Goal: Task Accomplishment & Management: Manage account settings

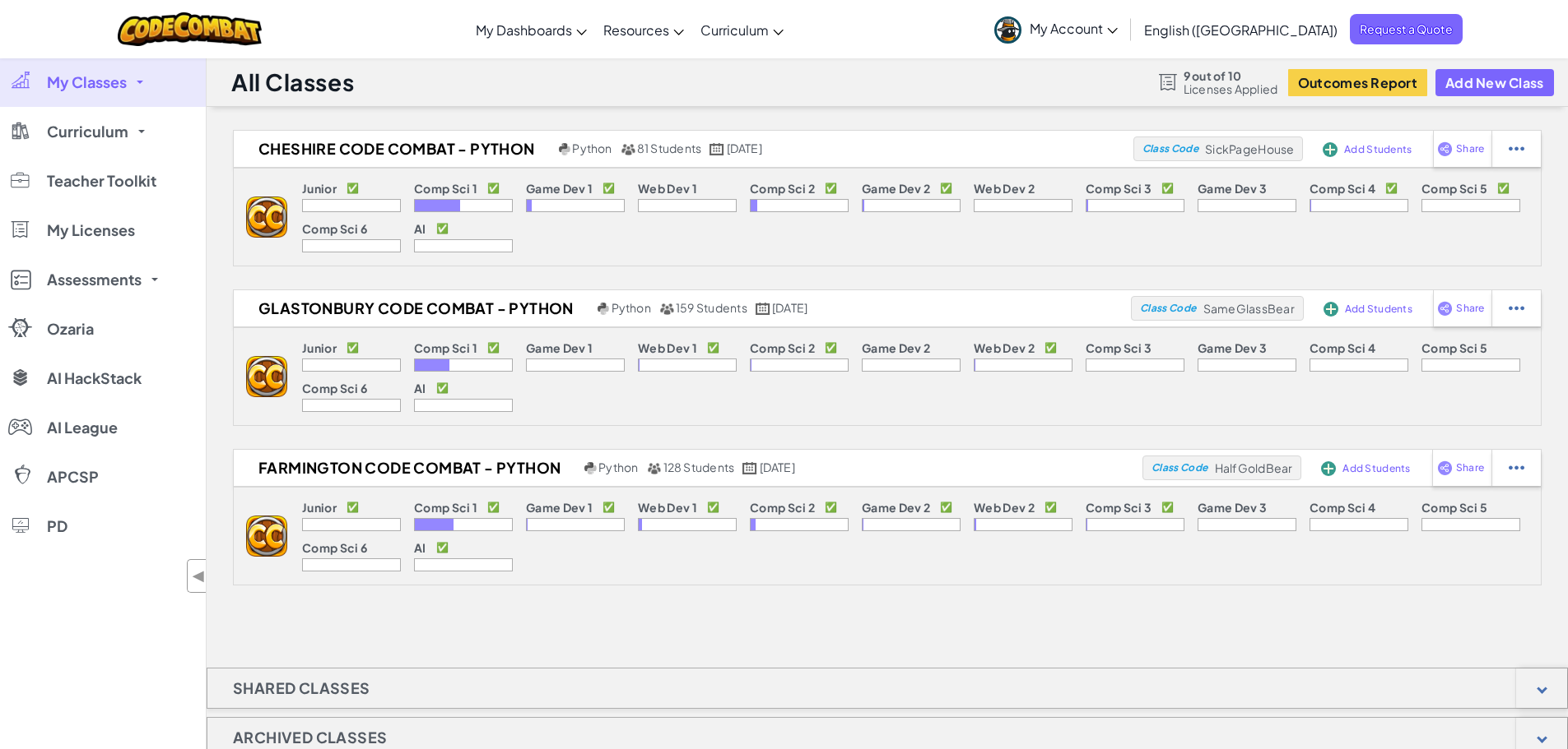
click at [249, 238] on img at bounding box center [266, 217] width 42 height 42
click at [265, 238] on img at bounding box center [266, 217] width 42 height 42
click at [279, 279] on div "Cheshire Code Combat - Python Python 81 Students [DATE] Class Code SickPageHous…" at bounding box center [887, 357] width 1361 height 455
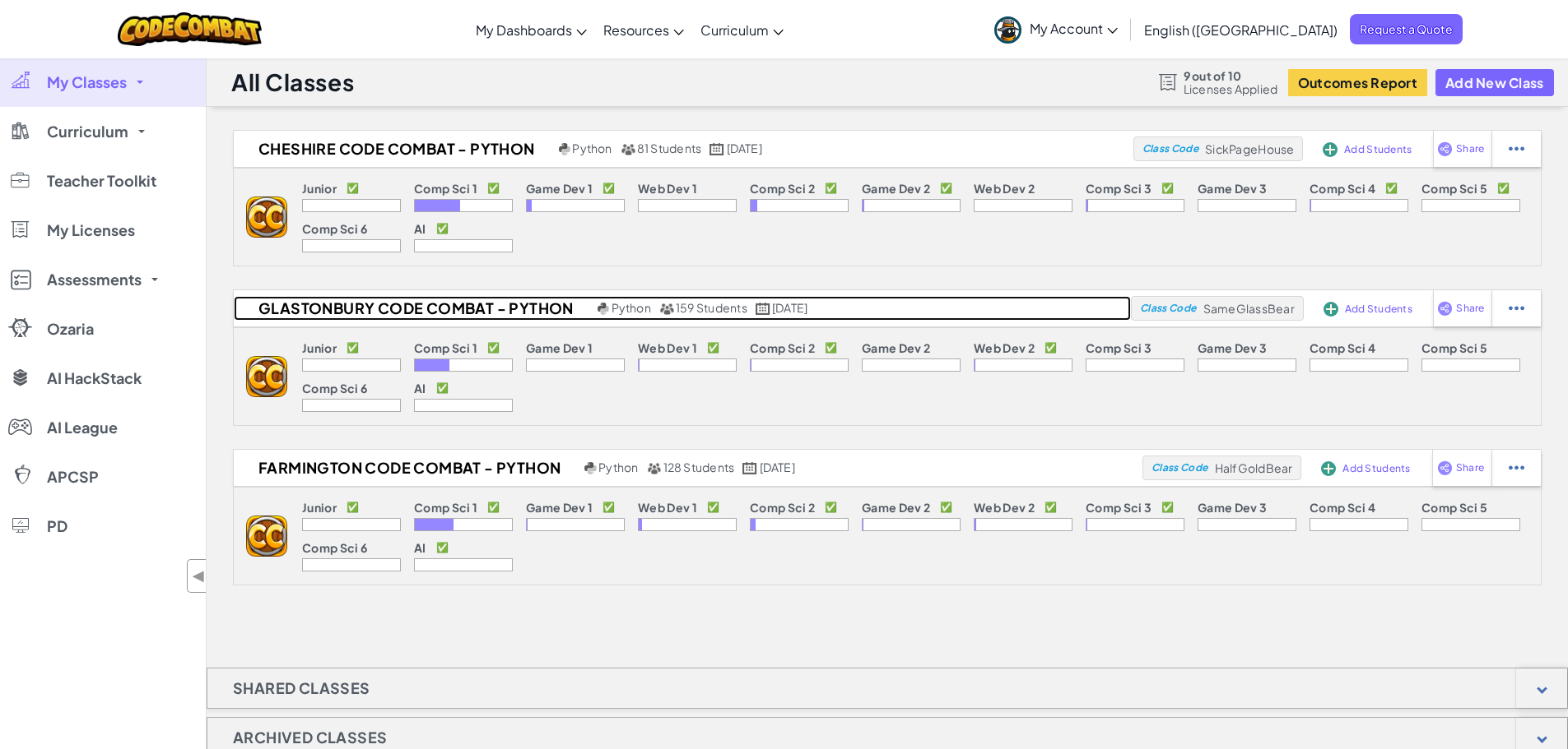
click at [283, 311] on h2 "Glastonbury Code Combat - Python" at bounding box center [413, 309] width 359 height 25
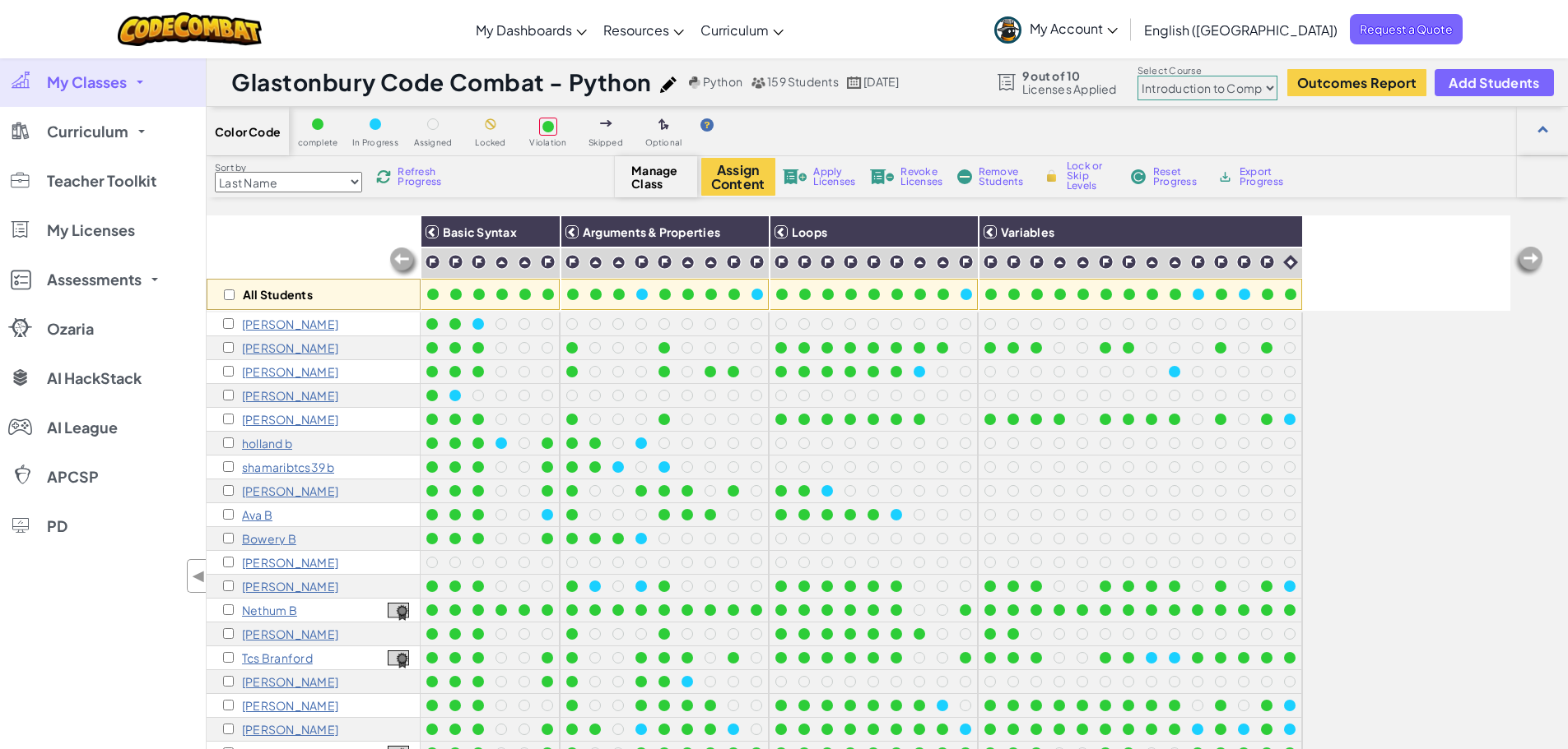
click at [271, 611] on p "Nethum B" at bounding box center [269, 610] width 55 height 13
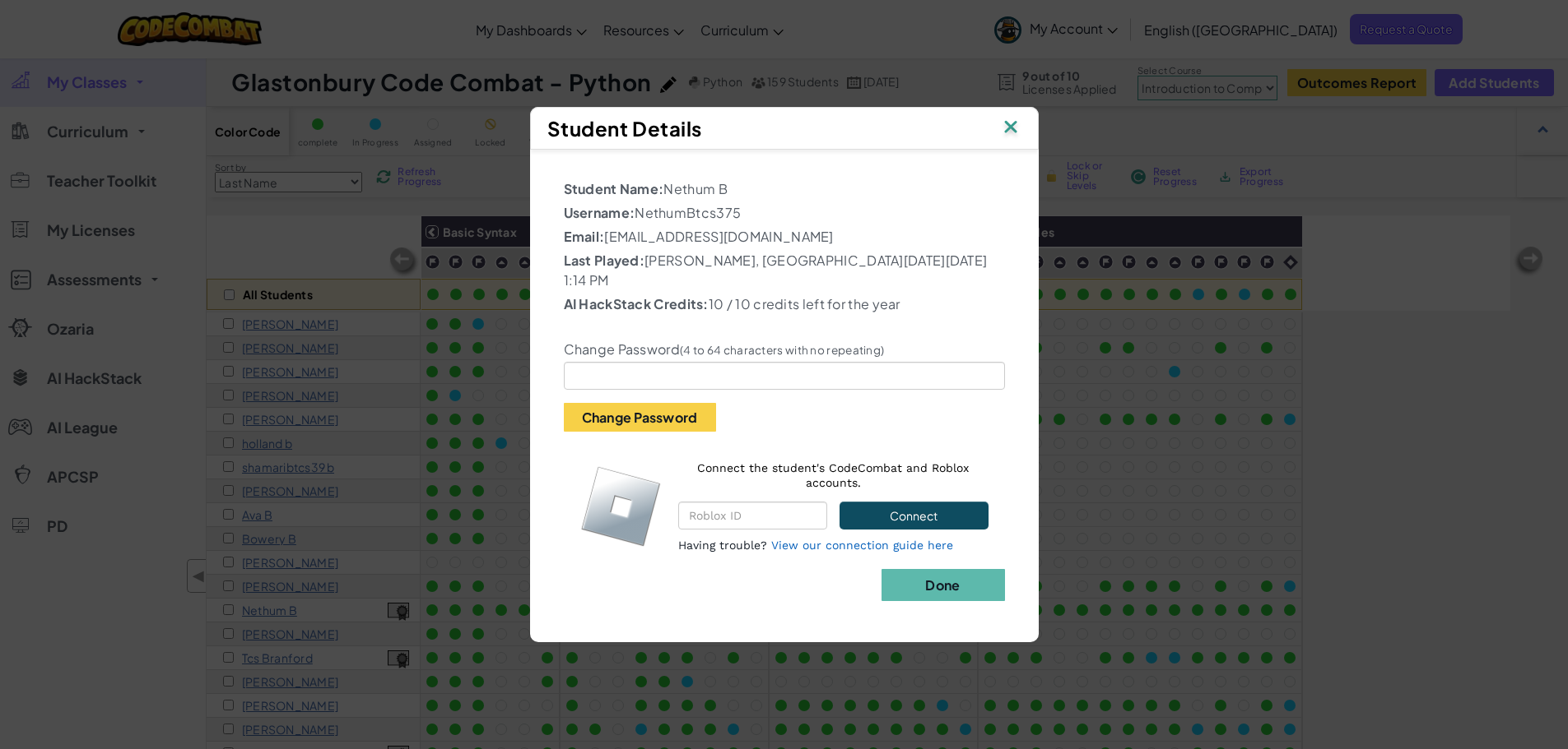
click at [1015, 139] on img at bounding box center [1011, 128] width 21 height 25
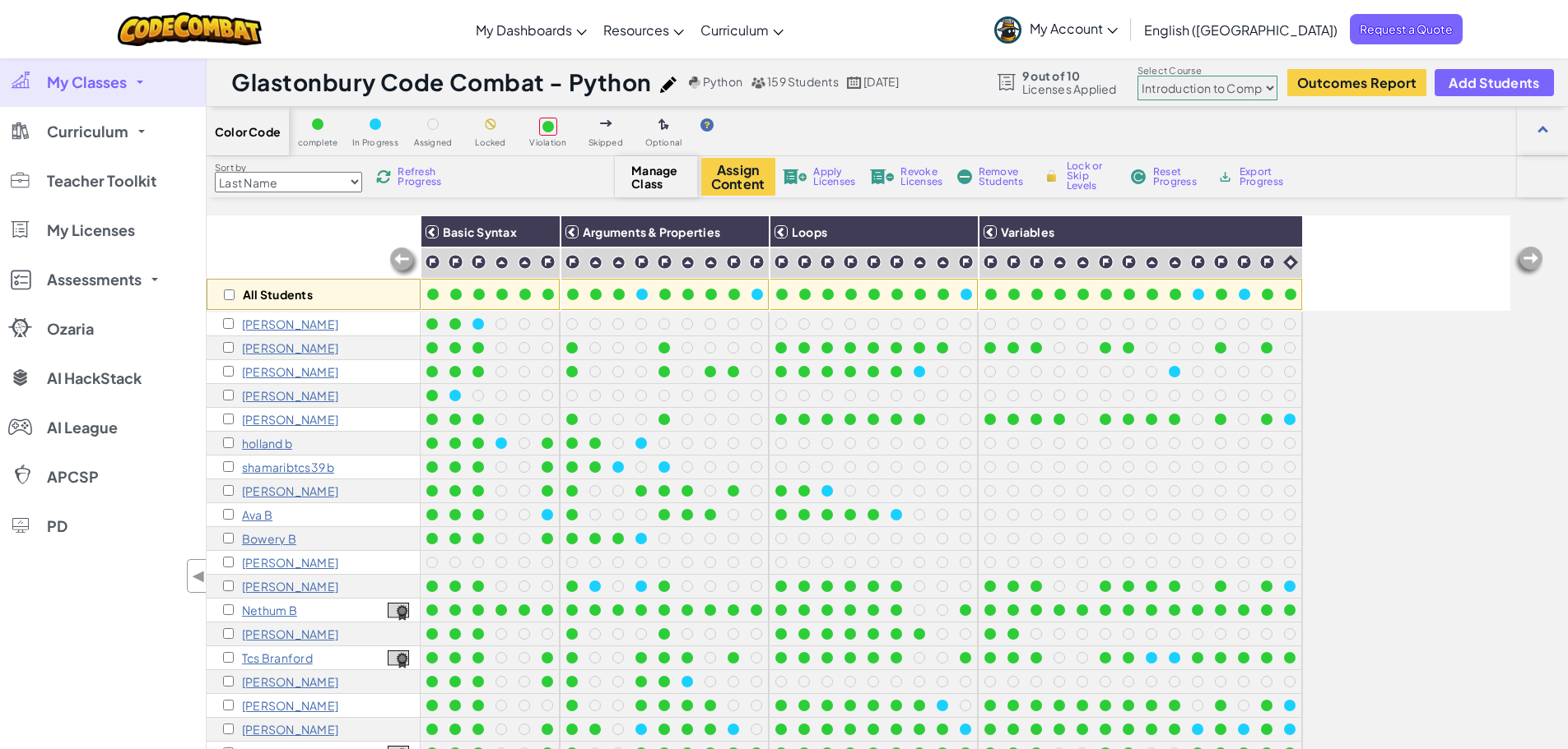
scroll to position [82, 0]
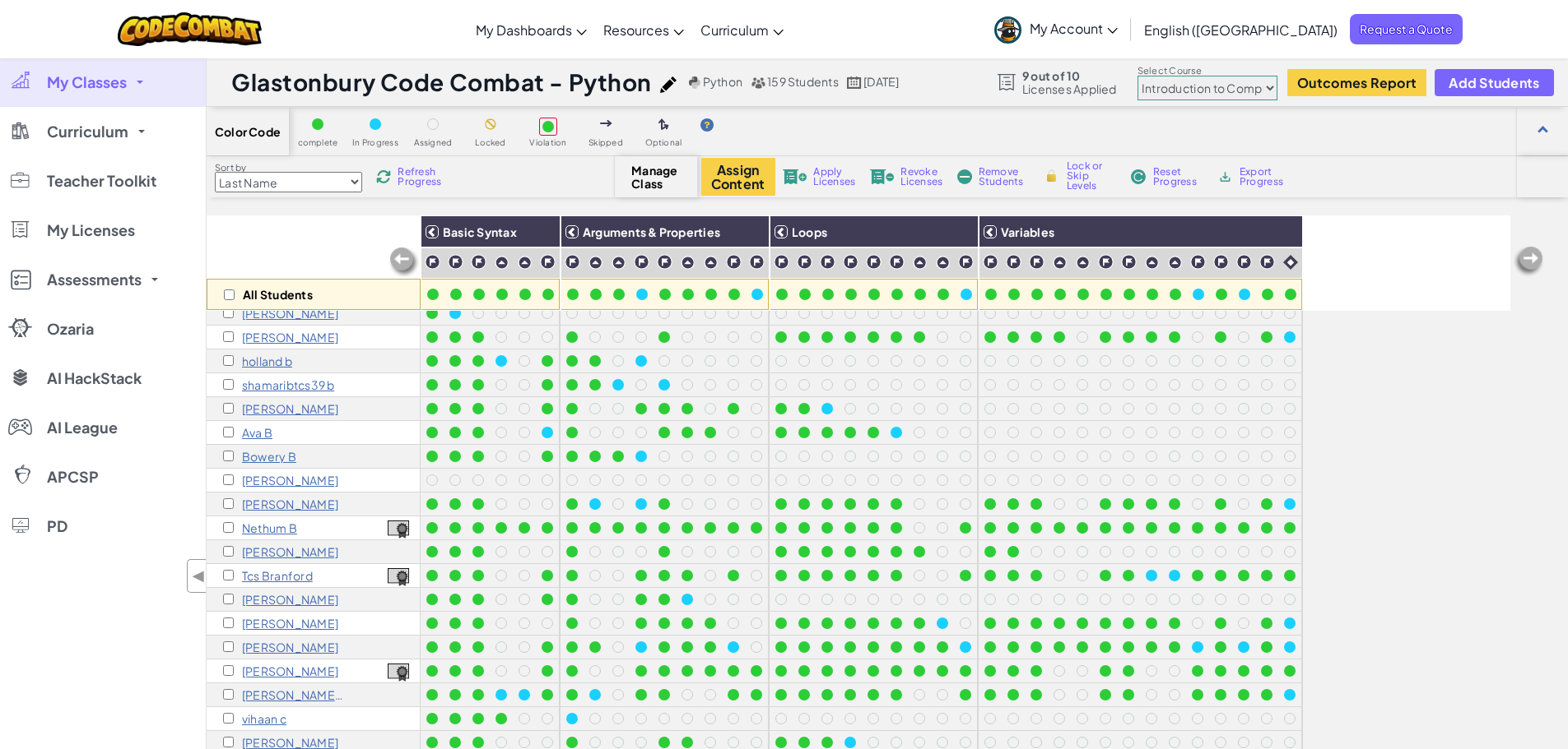
click at [352, 535] on div "Nethum B" at bounding box center [313, 528] width 214 height 24
drag, startPoint x: 1316, startPoint y: 457, endPoint x: 1193, endPoint y: 462, distance: 123.1
click at [1195, 463] on div "All Students Basic Syntax Arguments & Properties Loops Variables jack a michael…" at bounding box center [857, 549] width 1303 height 667
click at [1253, 89] on select "Junior Introduction to Computer Science Game Development 1 Web Development 1 Co…" at bounding box center [1207, 88] width 140 height 25
select select "5632661322961295f9428638"
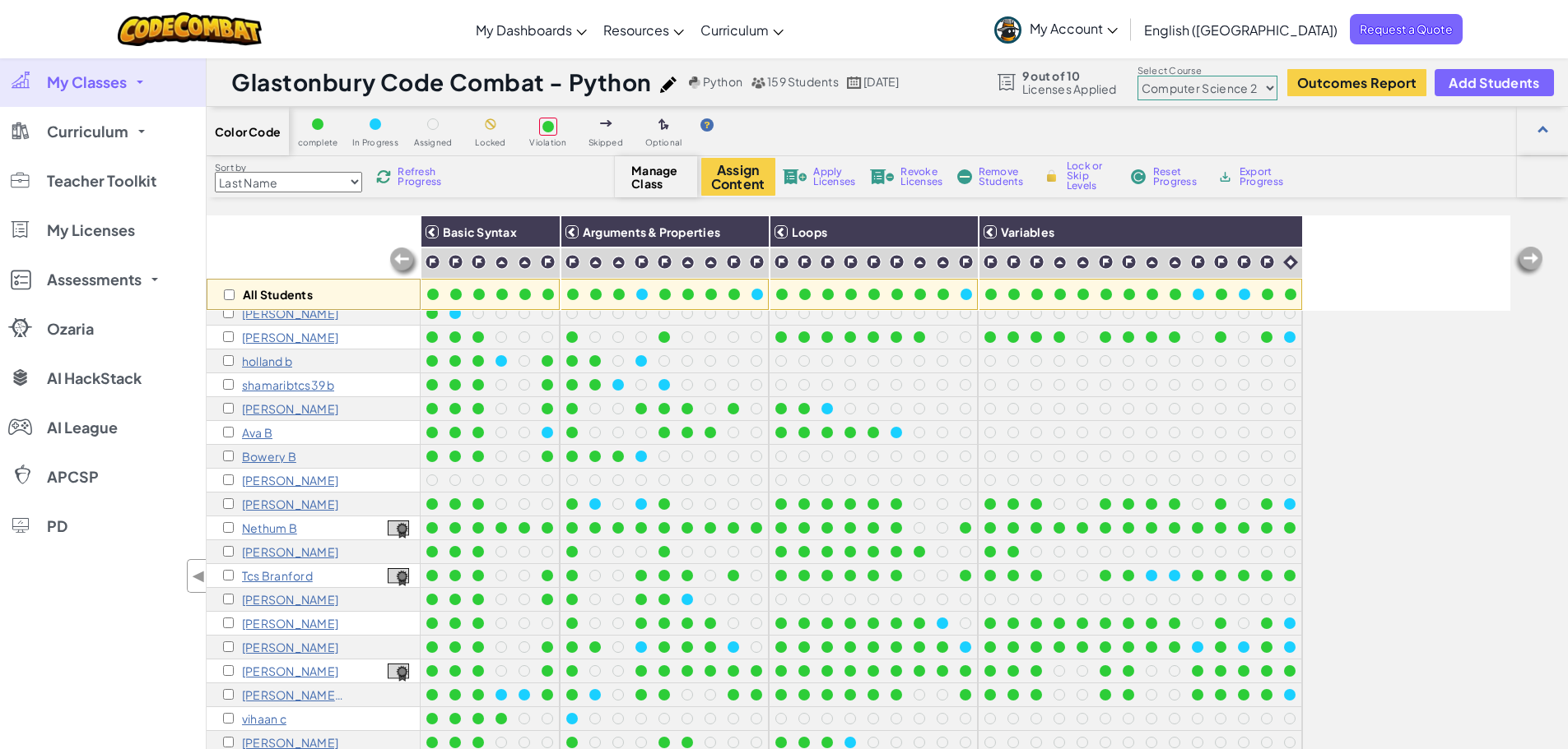
click at [1138, 76] on select "Junior Introduction to Computer Science Game Development 1 Web Development 1 Co…" at bounding box center [1207, 88] width 140 height 25
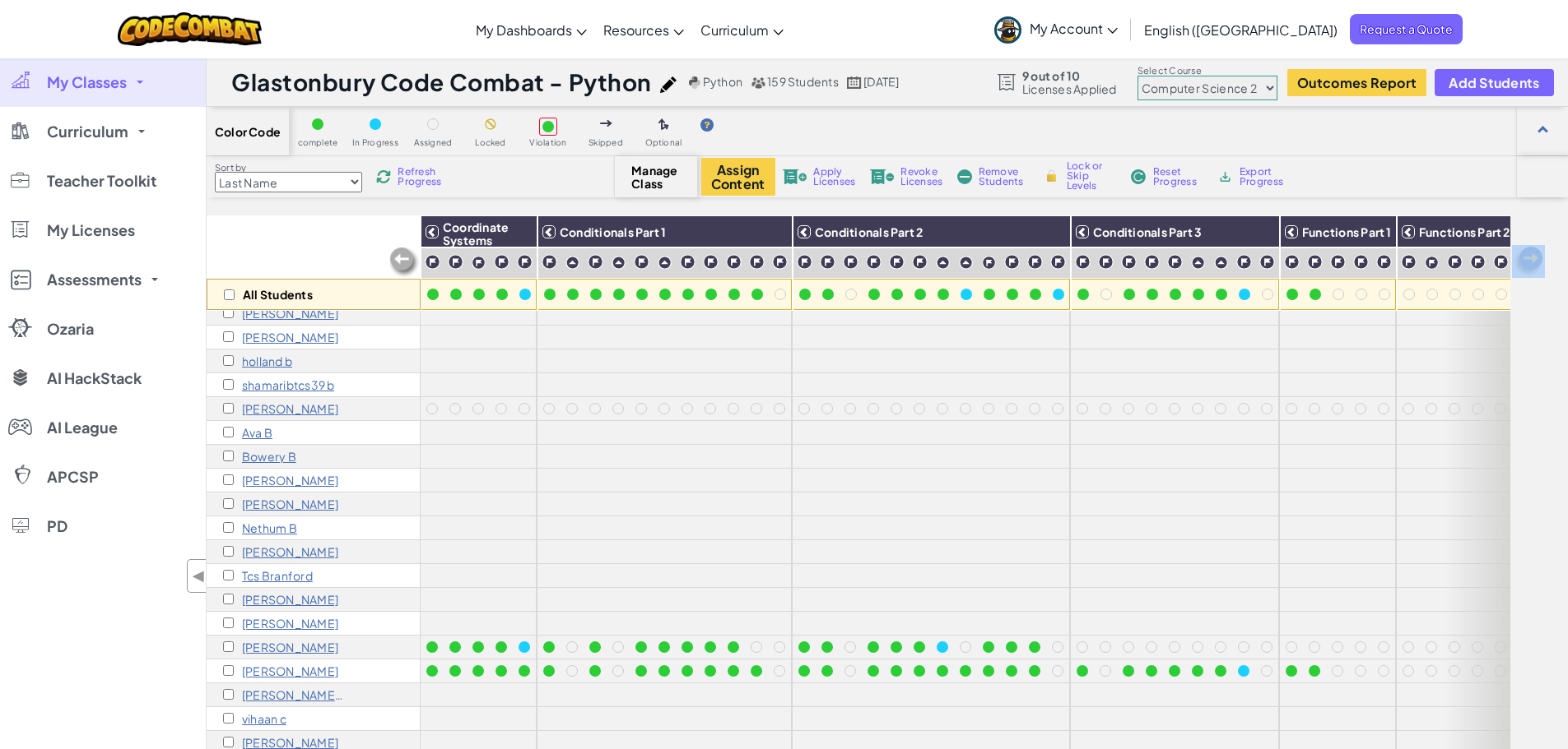
drag, startPoint x: 686, startPoint y: 489, endPoint x: 872, endPoint y: 493, distance: 186.0
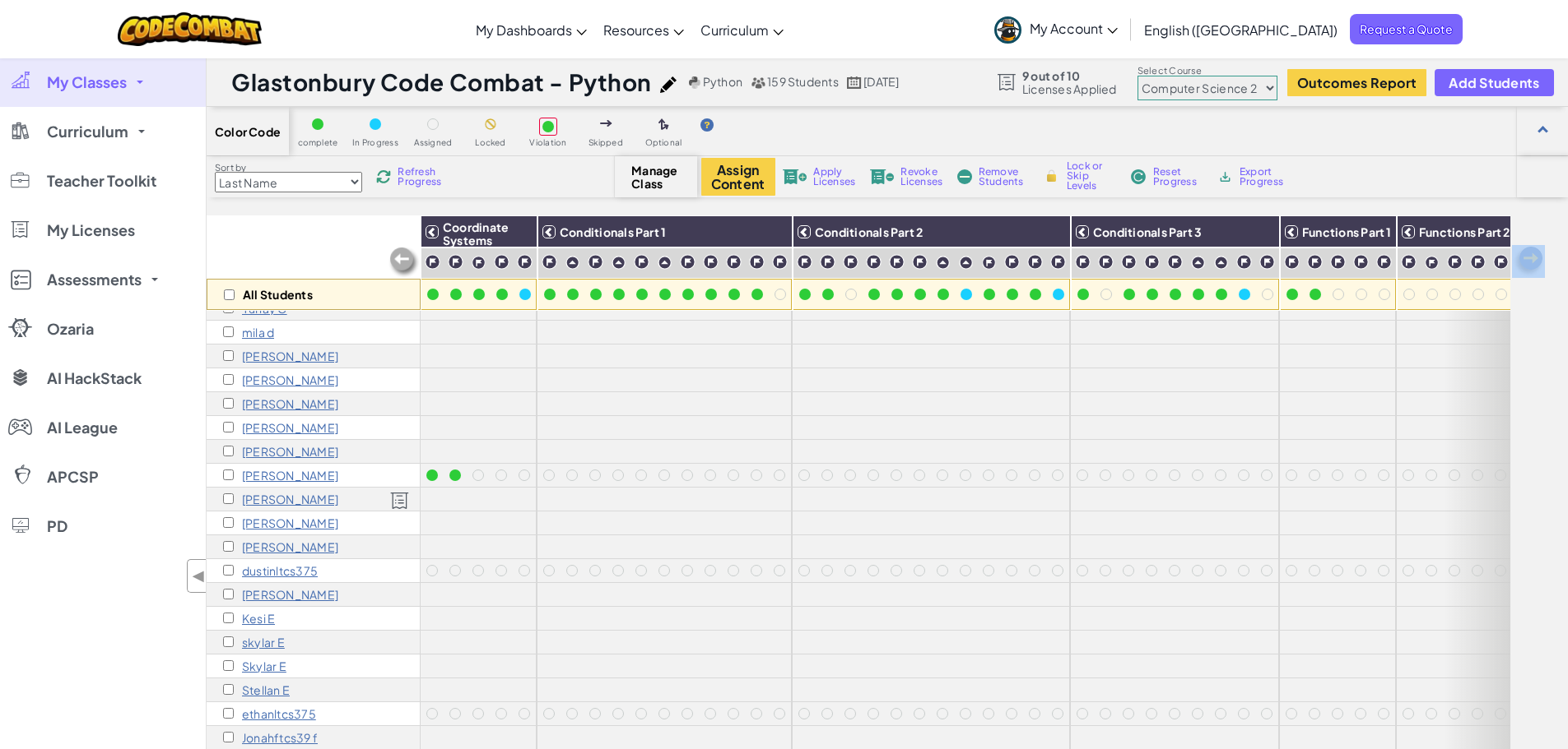
scroll to position [658, 0]
click at [227, 501] on input "checkbox" at bounding box center [228, 501] width 11 height 11
checkbox input "true"
click at [919, 171] on span "Revoke Licenses" at bounding box center [921, 177] width 42 height 19
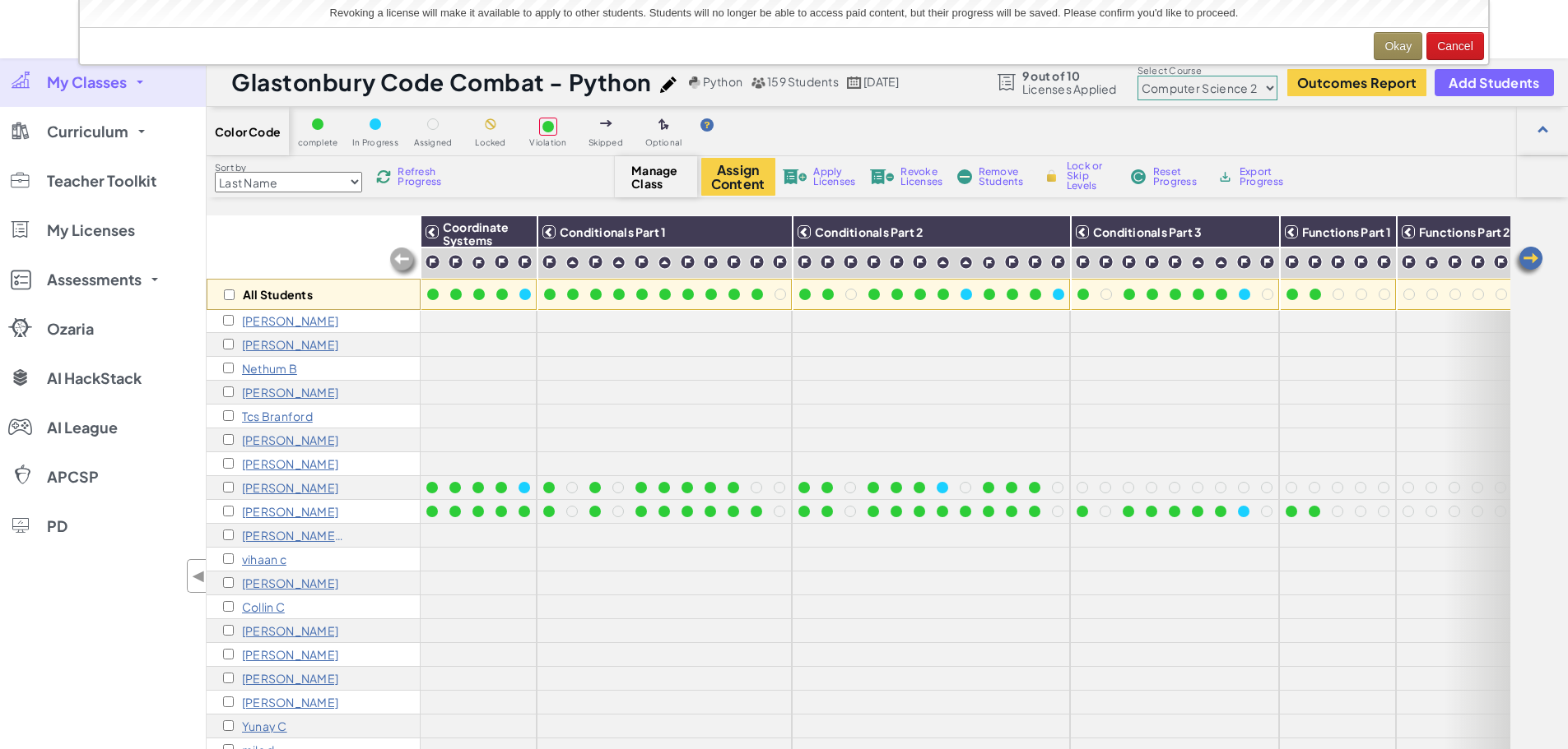
scroll to position [247, 0]
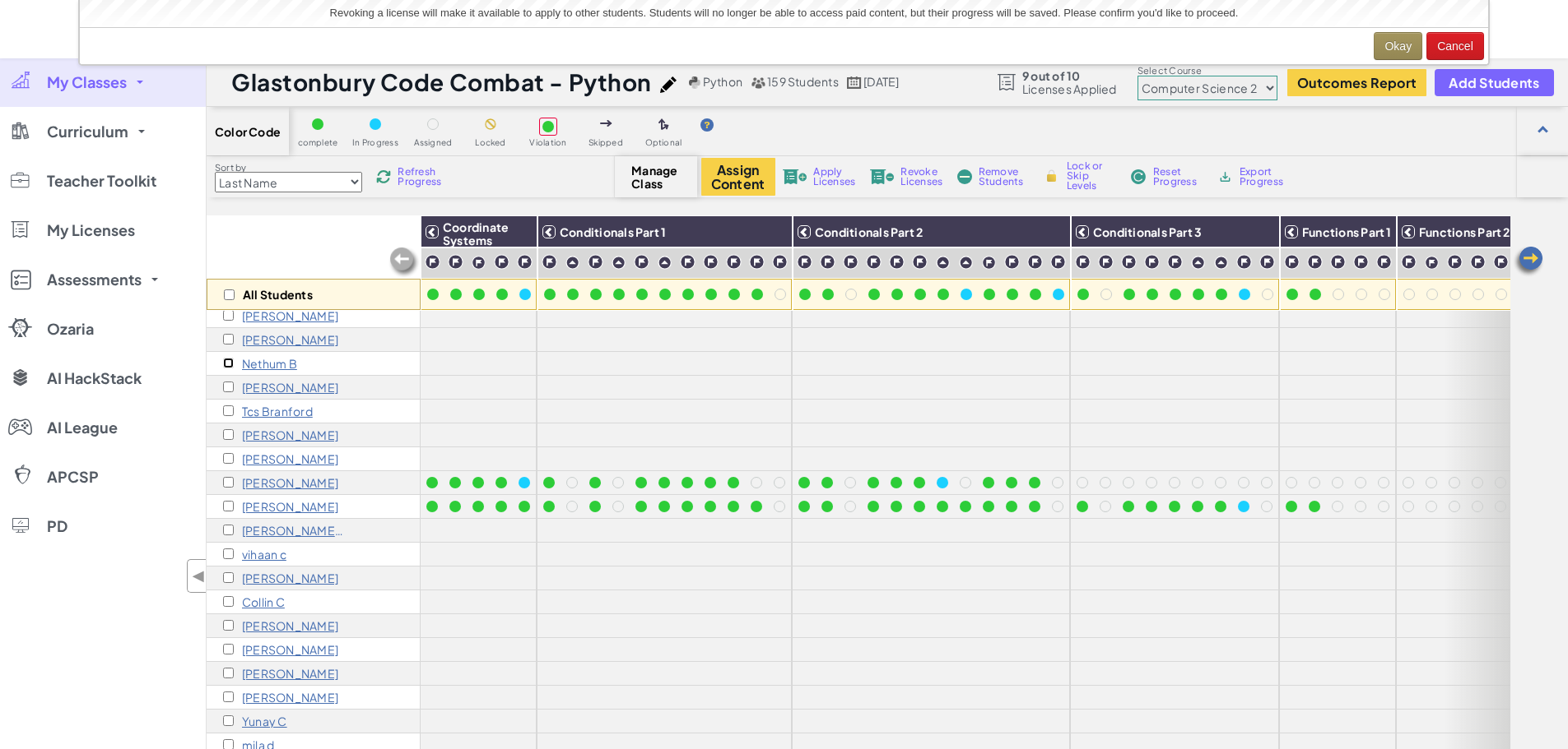
click at [225, 361] on input "checkbox" at bounding box center [228, 363] width 11 height 11
checkbox input "true"
click at [834, 177] on span "Apply Licenses" at bounding box center [834, 177] width 42 height 19
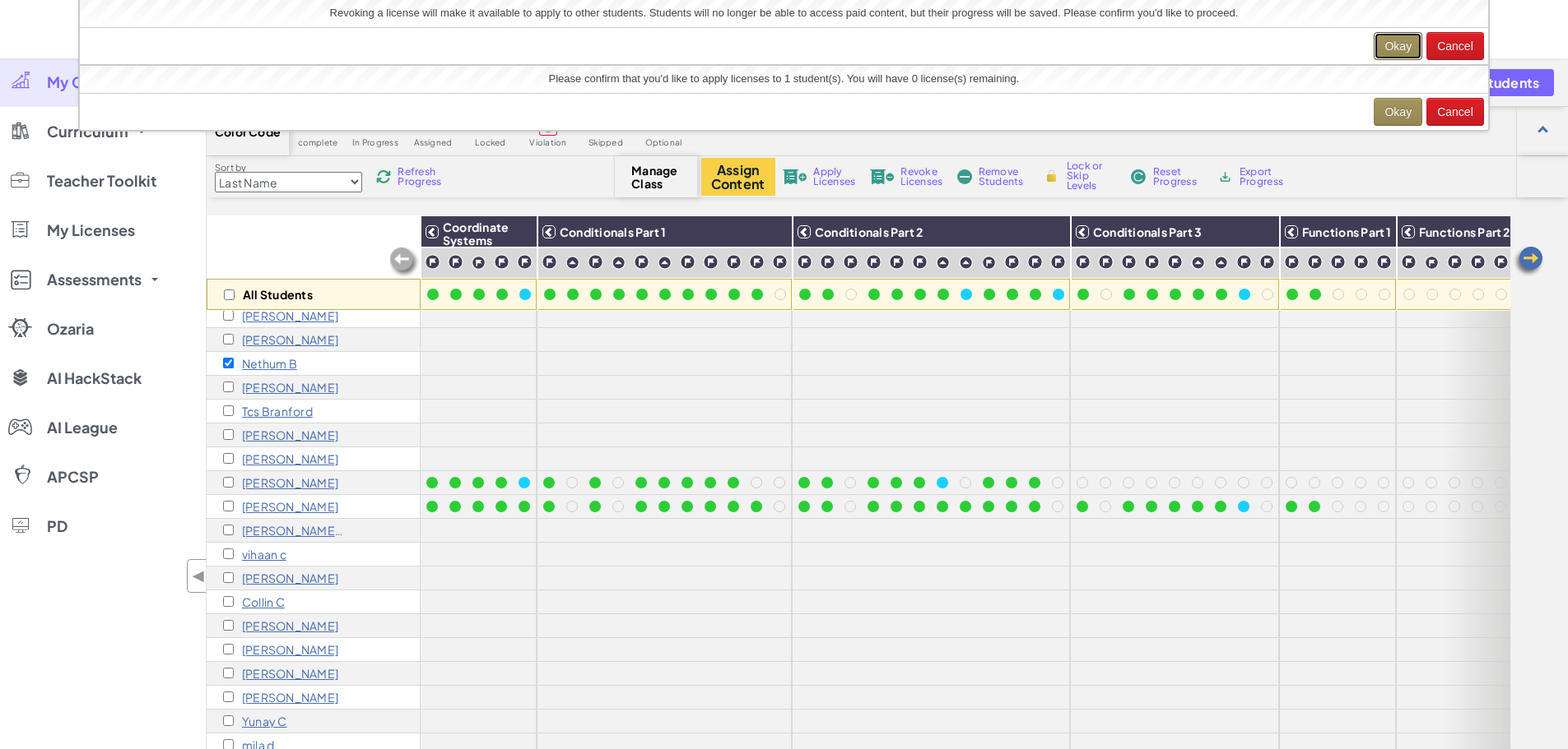
click at [1400, 43] on button "Okay" at bounding box center [1397, 46] width 49 height 28
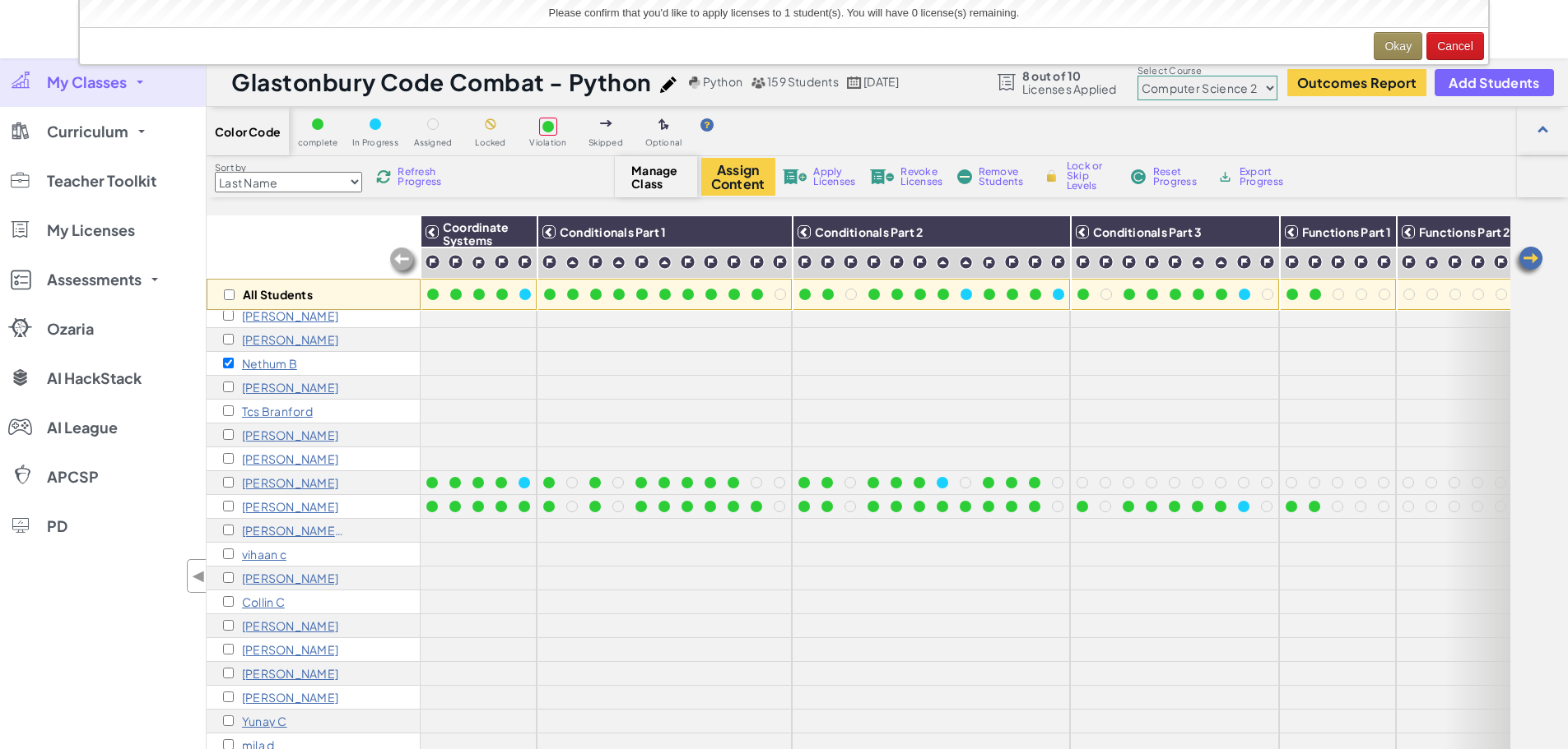
click at [1393, 45] on button "Okay" at bounding box center [1397, 46] width 49 height 28
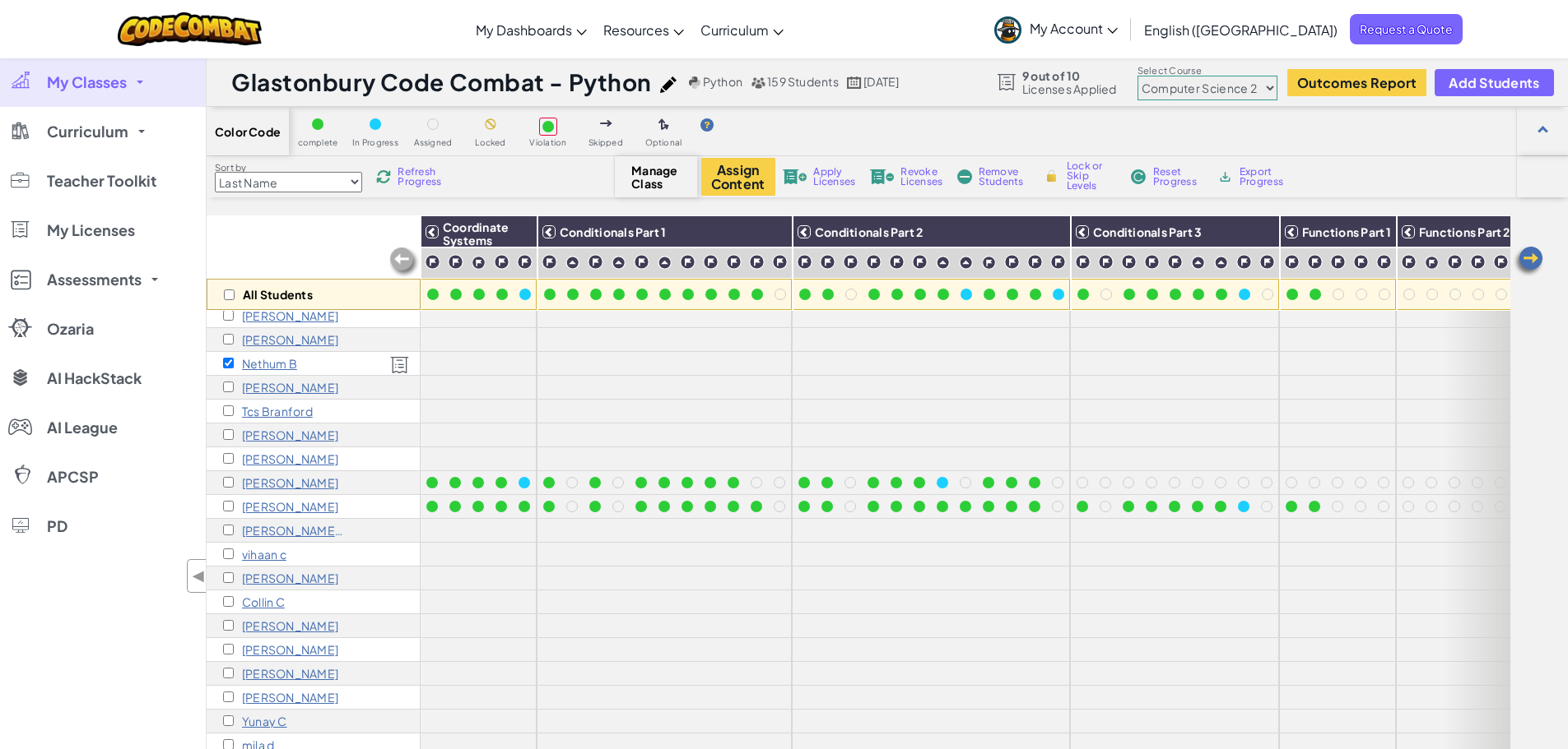
click at [356, 373] on div "Nethum B" at bounding box center [313, 363] width 214 height 24
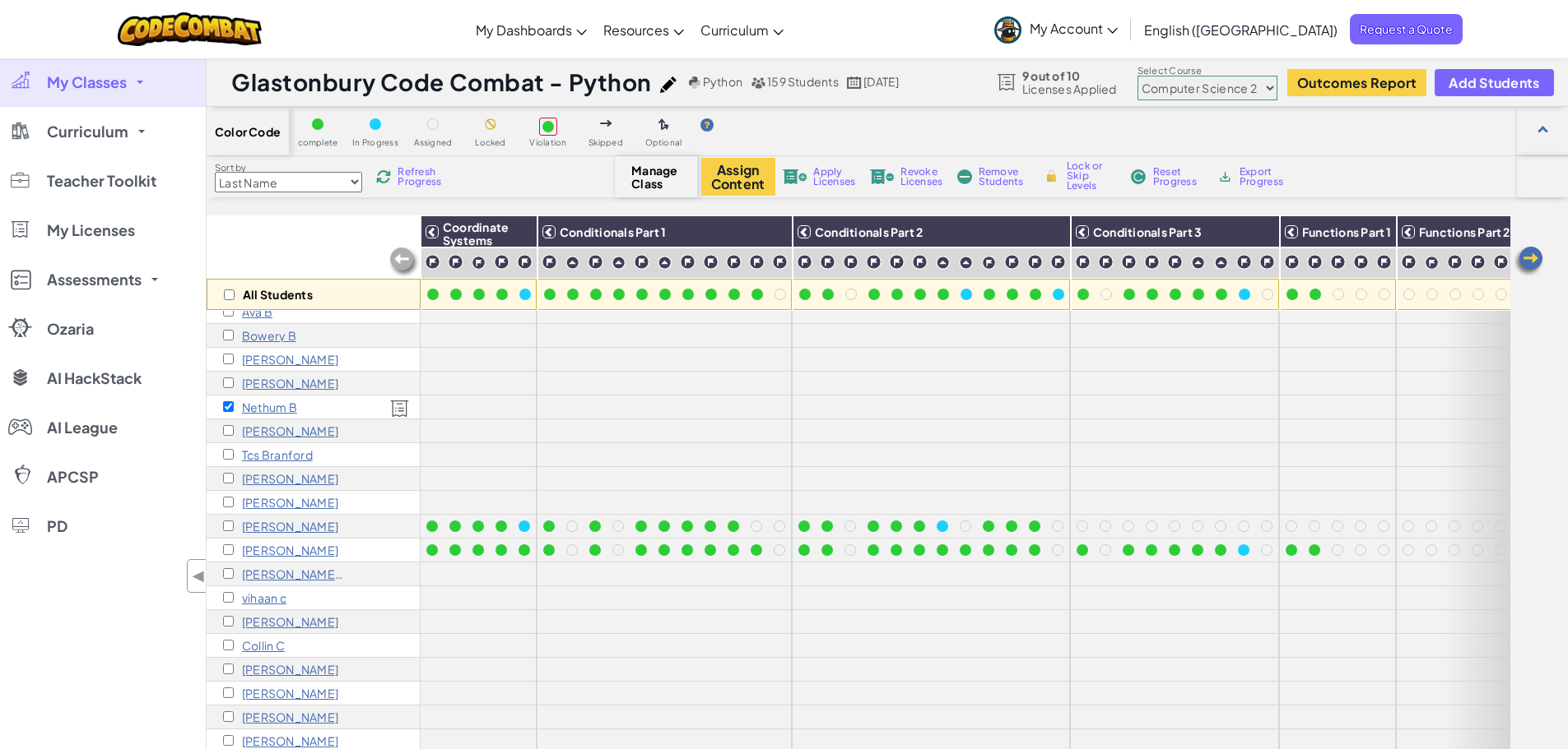
scroll to position [164, 0]
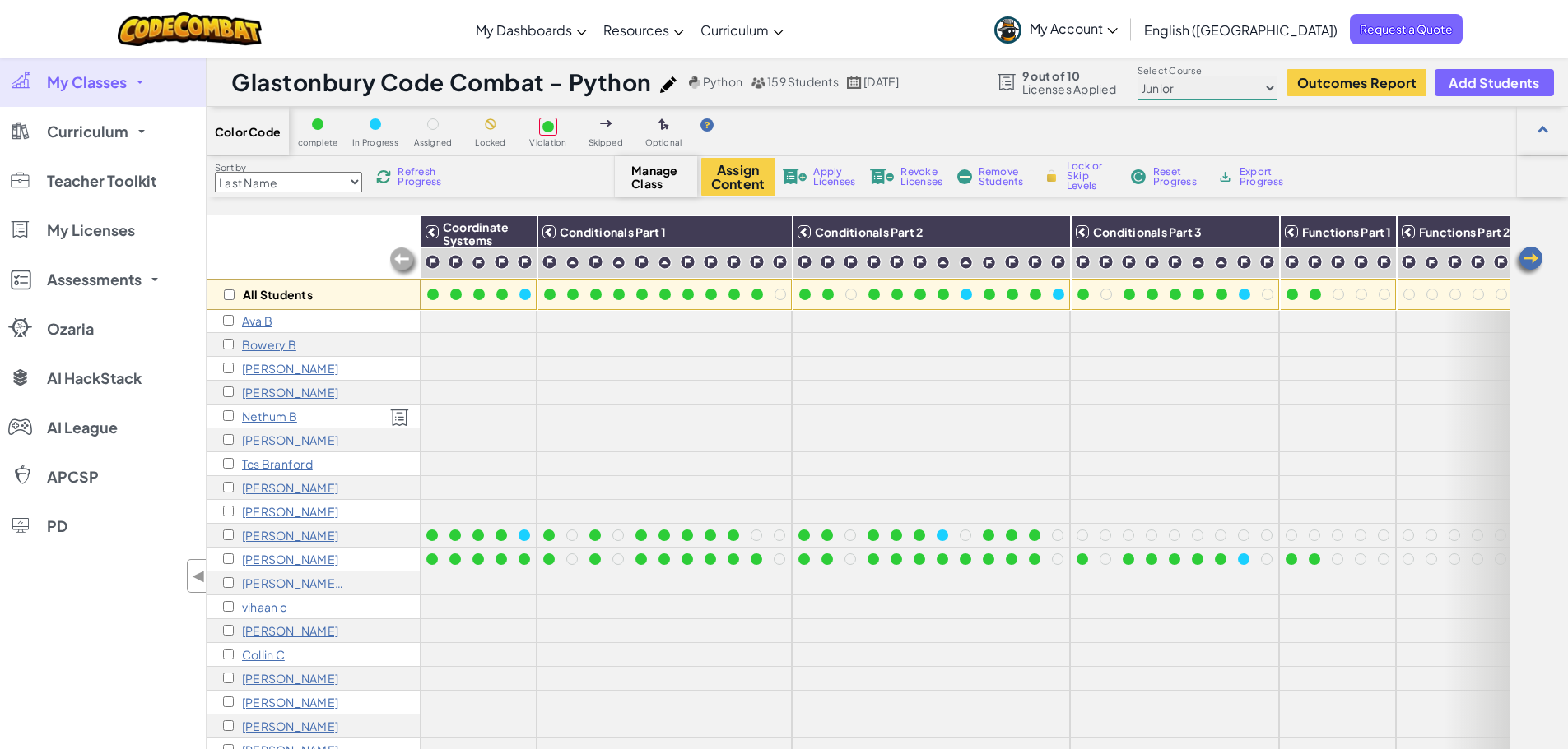
scroll to position [164, 0]
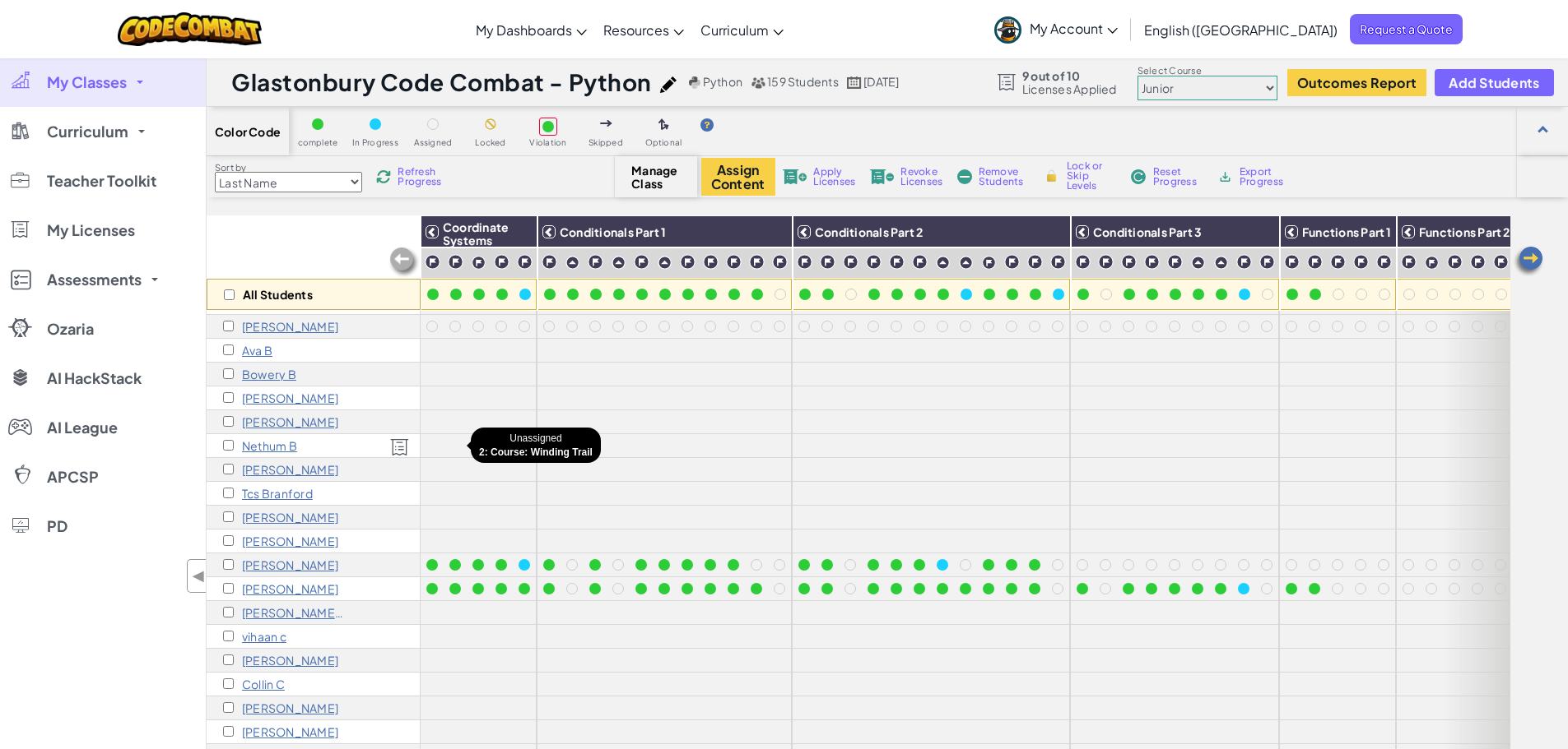
click at [463, 448] on div at bounding box center [455, 446] width 18 height 18
click at [732, 173] on button "Assign Content" at bounding box center [738, 177] width 74 height 38
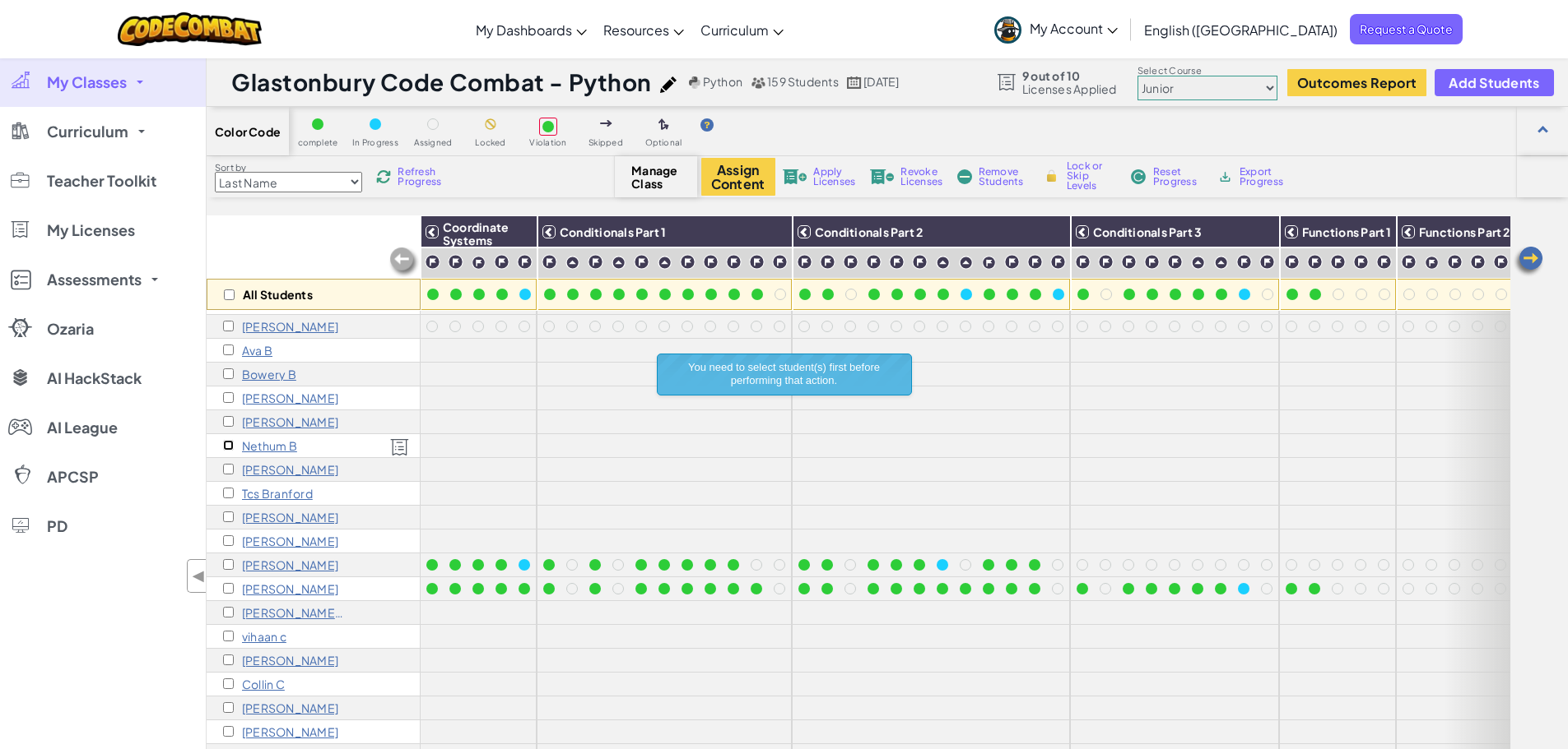
click at [227, 441] on input "checkbox" at bounding box center [228, 446] width 11 height 11
checkbox input "true"
click at [742, 170] on button "Assign Content" at bounding box center [738, 177] width 74 height 38
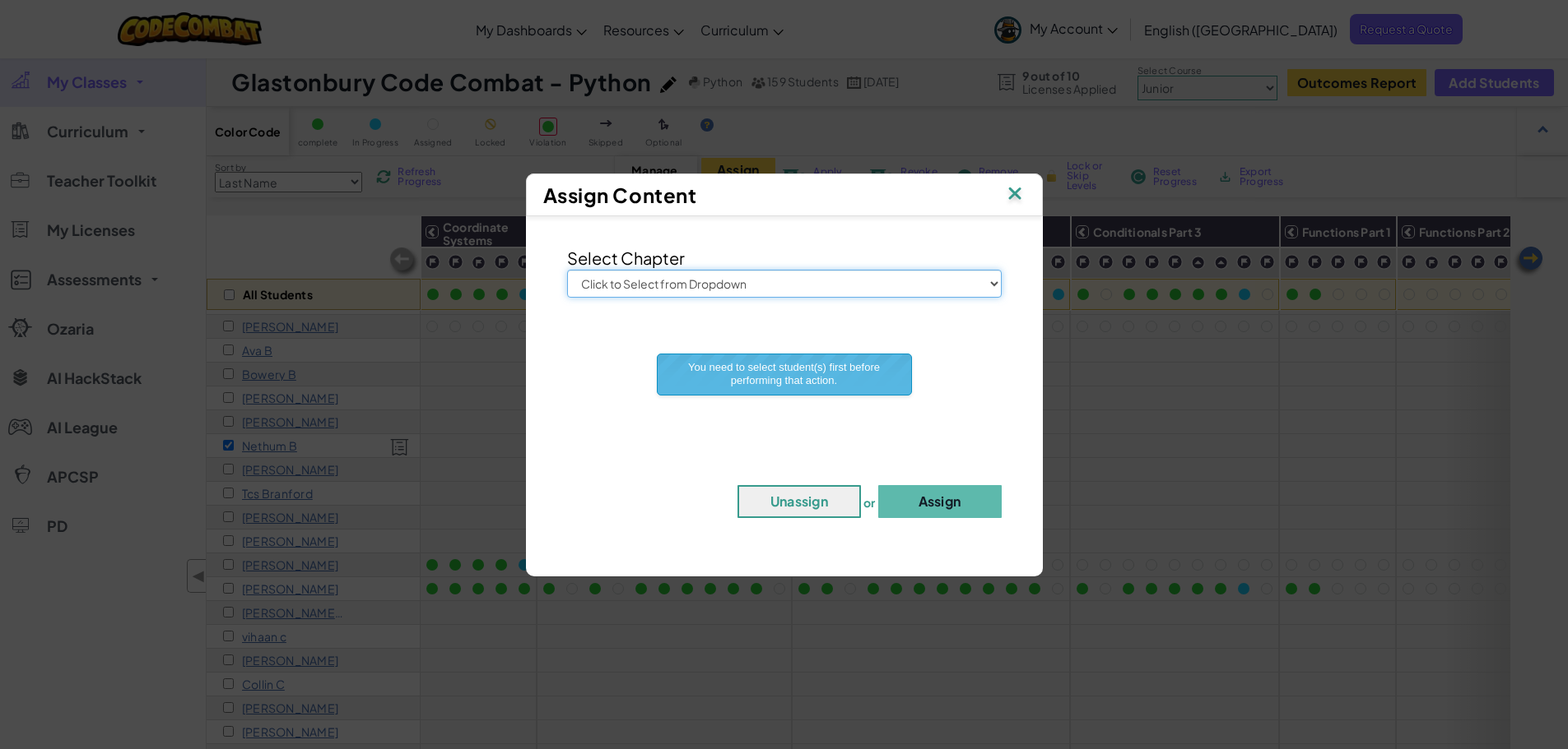
click at [749, 277] on select "Click to Select from Dropdown Junior Introduction to Computer Science Game Deve…" at bounding box center [784, 284] width 434 height 28
select select "Computer Science 2"
click at [567, 270] on select "Click to Select from Dropdown Junior Introduction to Computer Science Game Deve…" at bounding box center [784, 284] width 434 height 28
click at [925, 501] on button "Assign" at bounding box center [940, 501] width 124 height 33
